Goal: Register for event/course

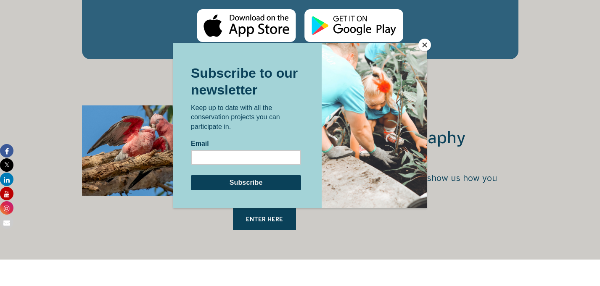
scroll to position [1449, 0]
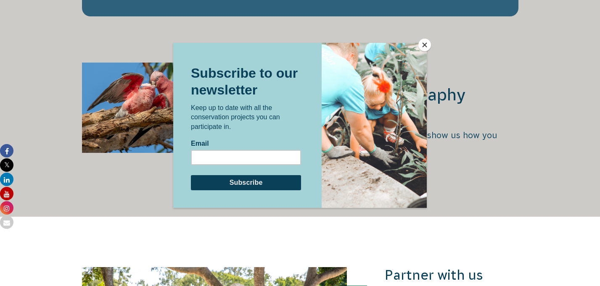
click at [428, 43] on button "Close" at bounding box center [424, 45] width 13 height 13
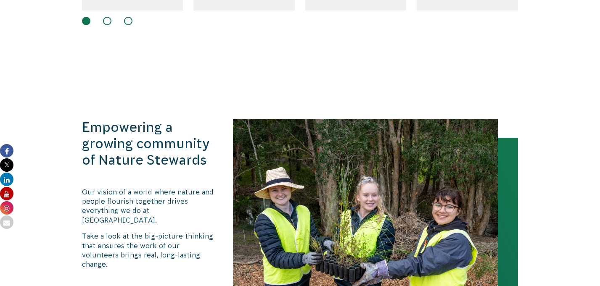
scroll to position [0, 0]
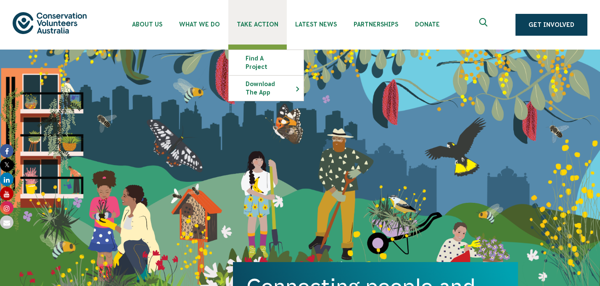
click at [265, 27] on span "Take Action" at bounding box center [258, 24] width 42 height 7
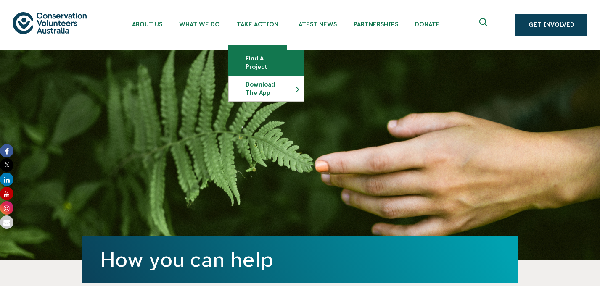
click at [264, 53] on link "Find a project" at bounding box center [266, 62] width 75 height 25
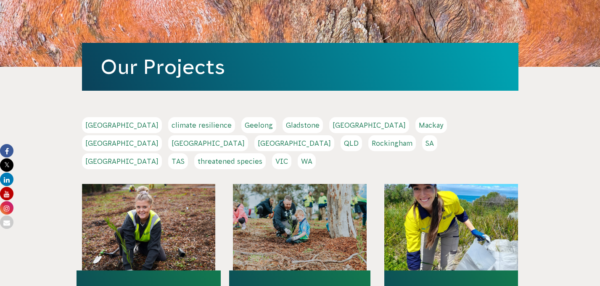
scroll to position [93, 0]
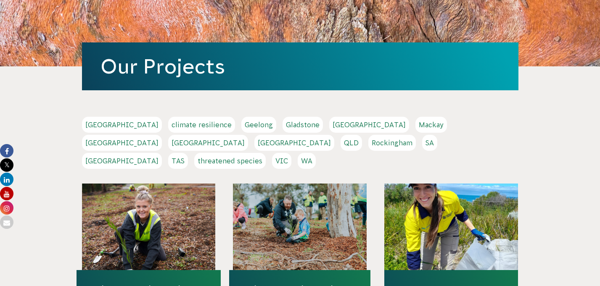
click at [291, 153] on link "VIC" at bounding box center [281, 161] width 19 height 16
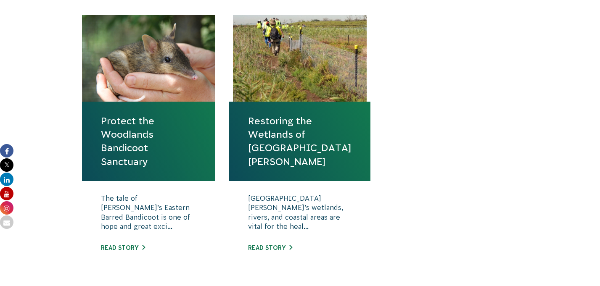
scroll to position [309, 0]
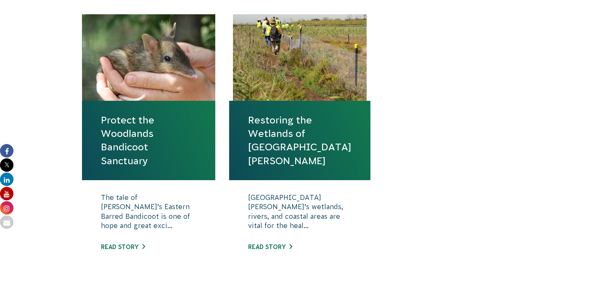
click at [127, 163] on link "Protect the Woodlands Bandicoot Sanctuary" at bounding box center [149, 141] width 96 height 54
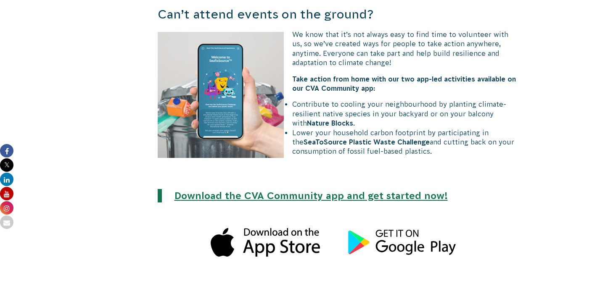
scroll to position [1982, 0]
